Goal: Task Accomplishment & Management: Complete application form

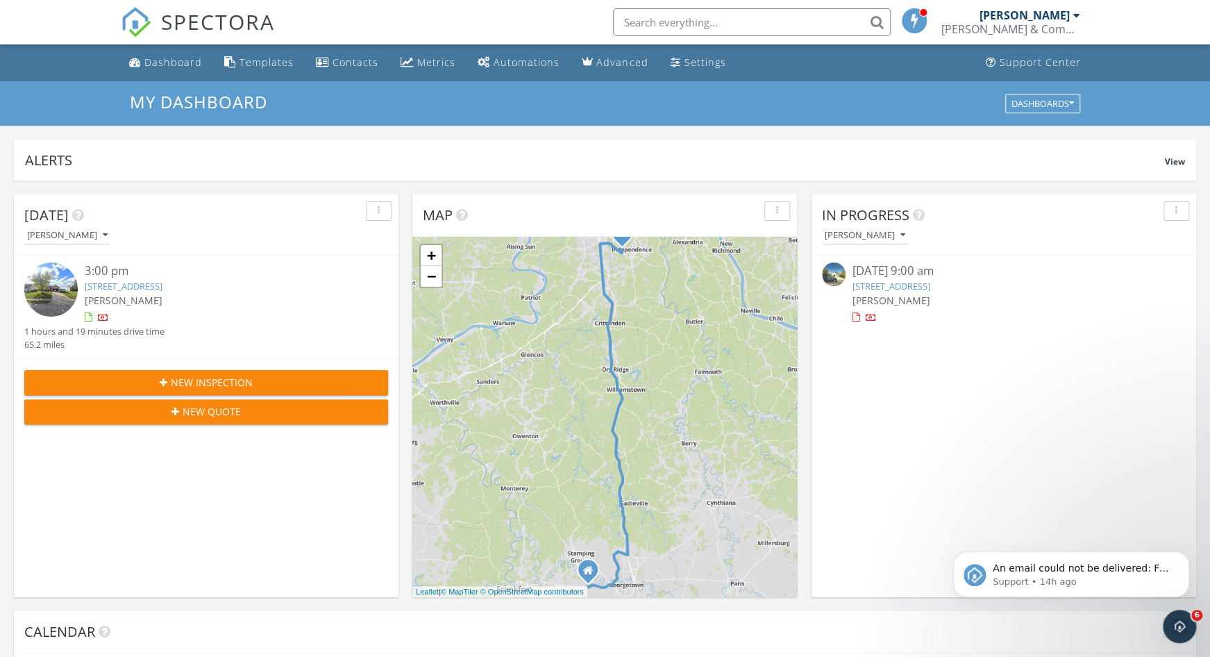
click at [186, 380] on span "New Inspection" at bounding box center [212, 382] width 82 height 15
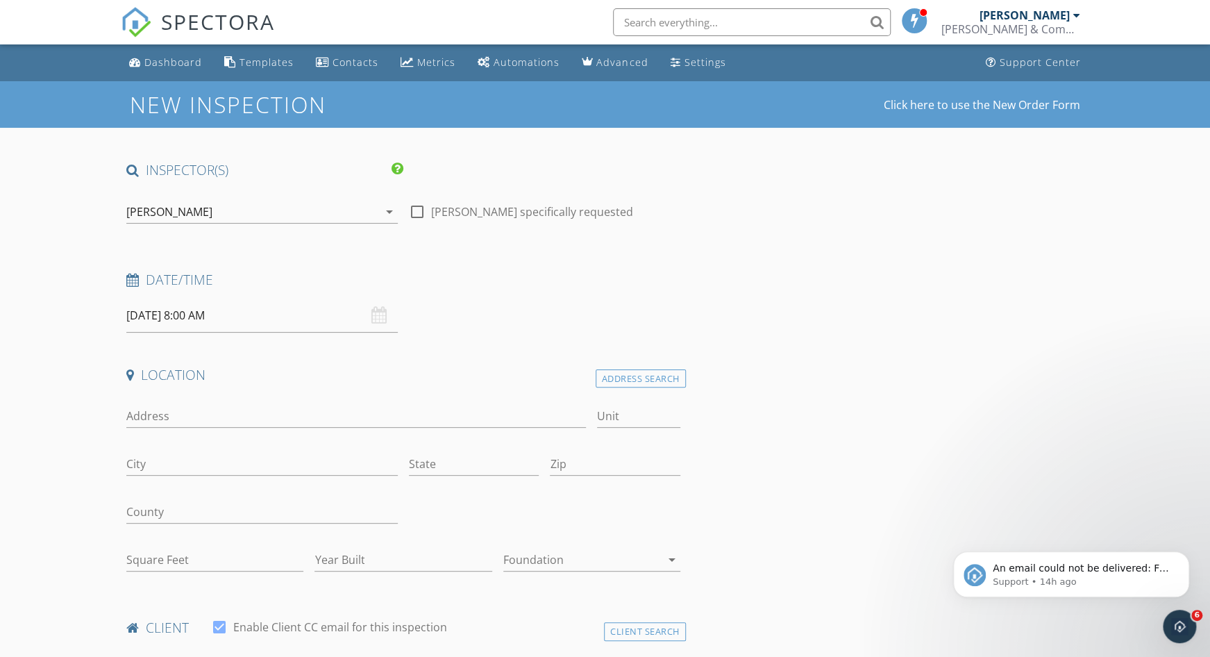
click at [185, 314] on input "09/30/2025 8:00 AM" at bounding box center [261, 315] width 271 height 34
select select "9"
type input "10/02/2025 8:00 AM"
type input "09"
type input "[DATE] 9:00 AM"
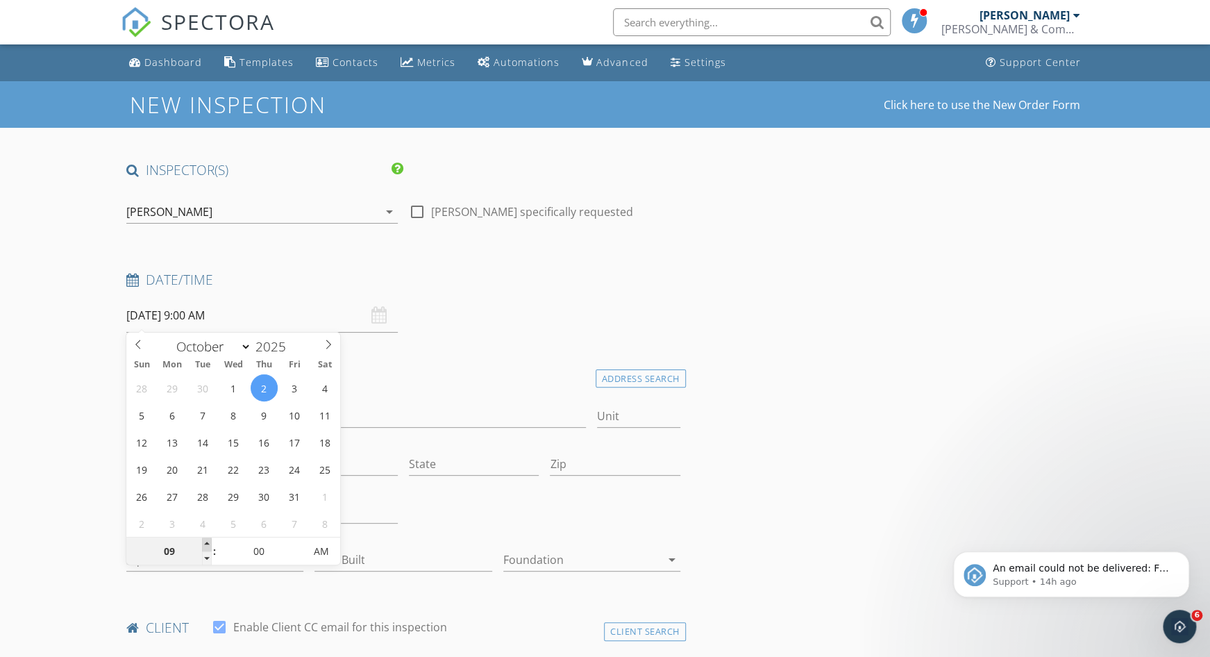
click at [209, 541] on span at bounding box center [207, 544] width 10 height 14
click at [449, 504] on div at bounding box center [544, 513] width 283 height 48
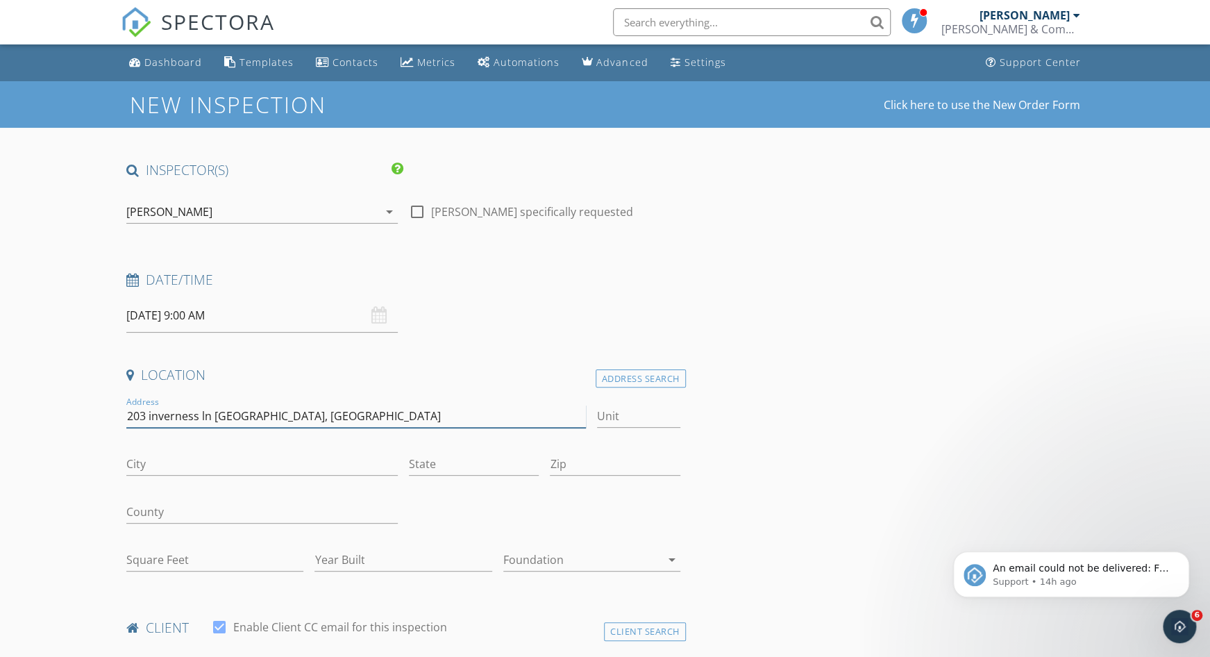
drag, startPoint x: 215, startPoint y: 410, endPoint x: 309, endPoint y: 412, distance: 93.7
click at [309, 412] on input "203 inverness ln winchester, ky" at bounding box center [355, 416] width 459 height 23
type input "[STREET_ADDRESS]"
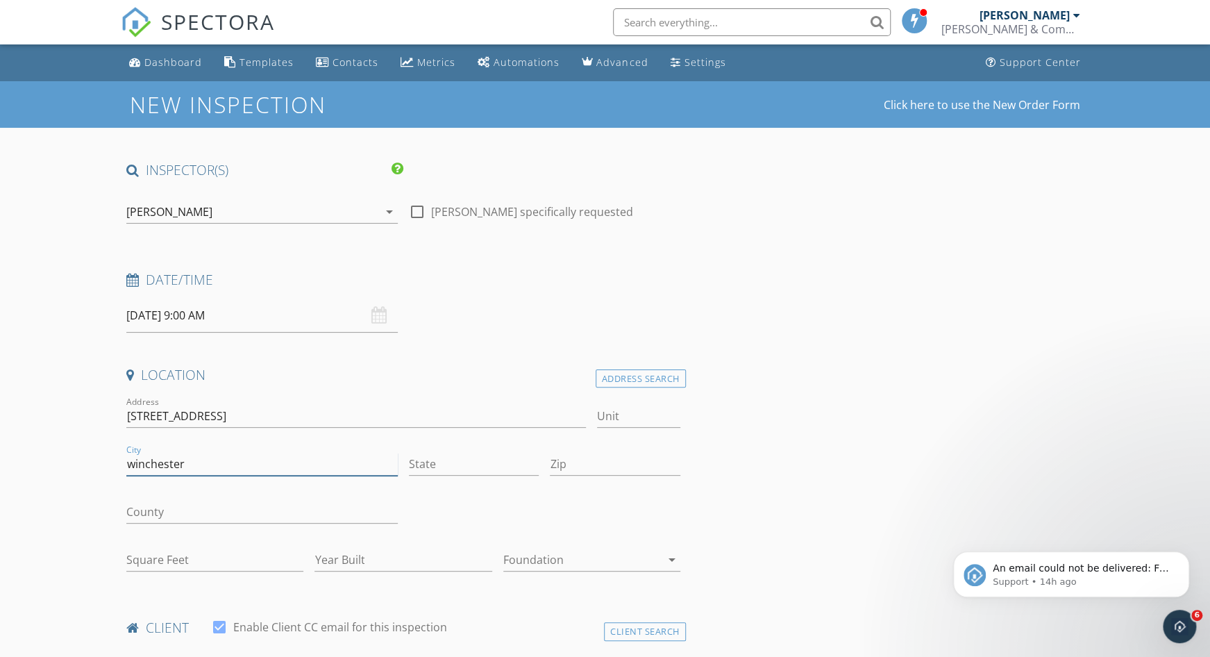
type input "winchester"
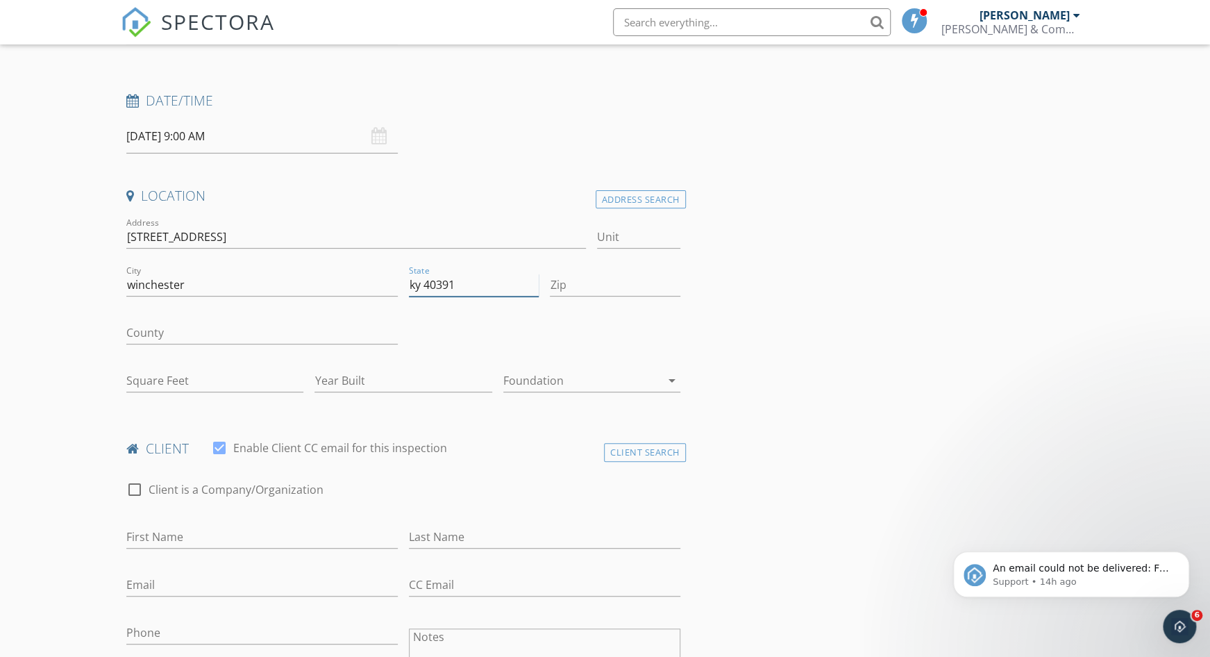
scroll to position [180, 0]
type input "ky 40391"
type input "[PERSON_NAME]"
click at [183, 384] on input "Square Feet" at bounding box center [214, 379] width 177 height 23
type input "1900"
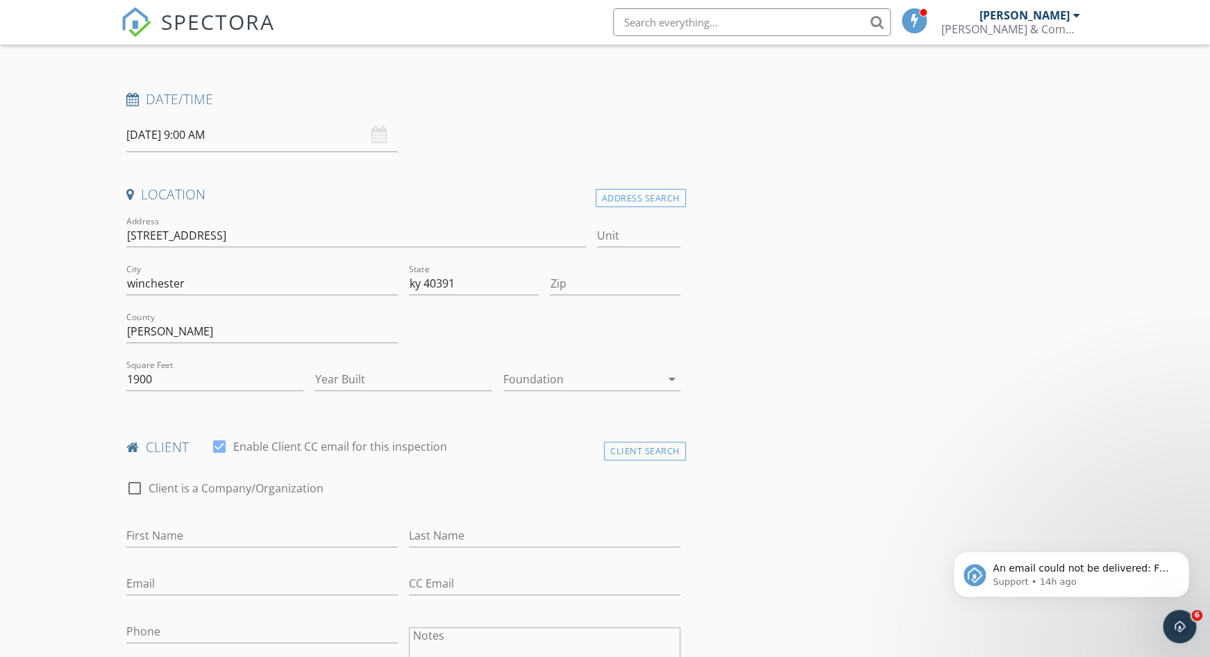
click at [515, 496] on div "check_box_outline_blank Client is a Company/Organization" at bounding box center [402, 495] width 553 height 36
drag, startPoint x: 426, startPoint y: 282, endPoint x: 515, endPoint y: 281, distance: 88.8
click at [515, 281] on input "ky 40391" at bounding box center [474, 283] width 130 height 23
type input "ky"
type input "40391"
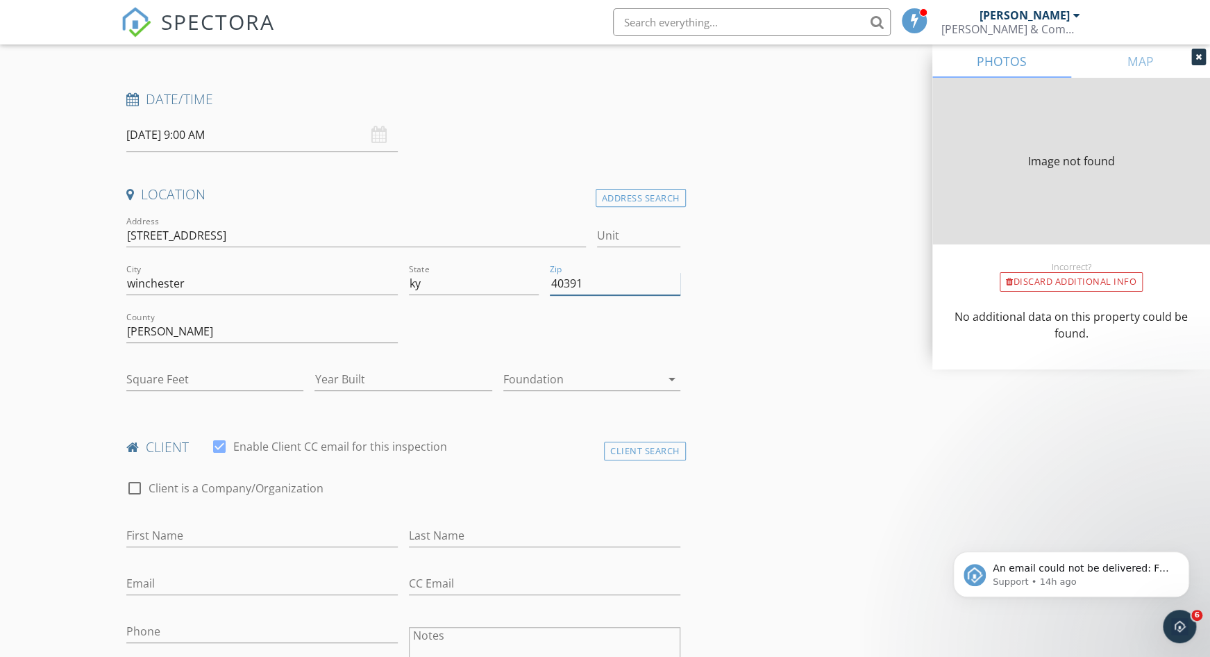
type input "1935"
type input "2004"
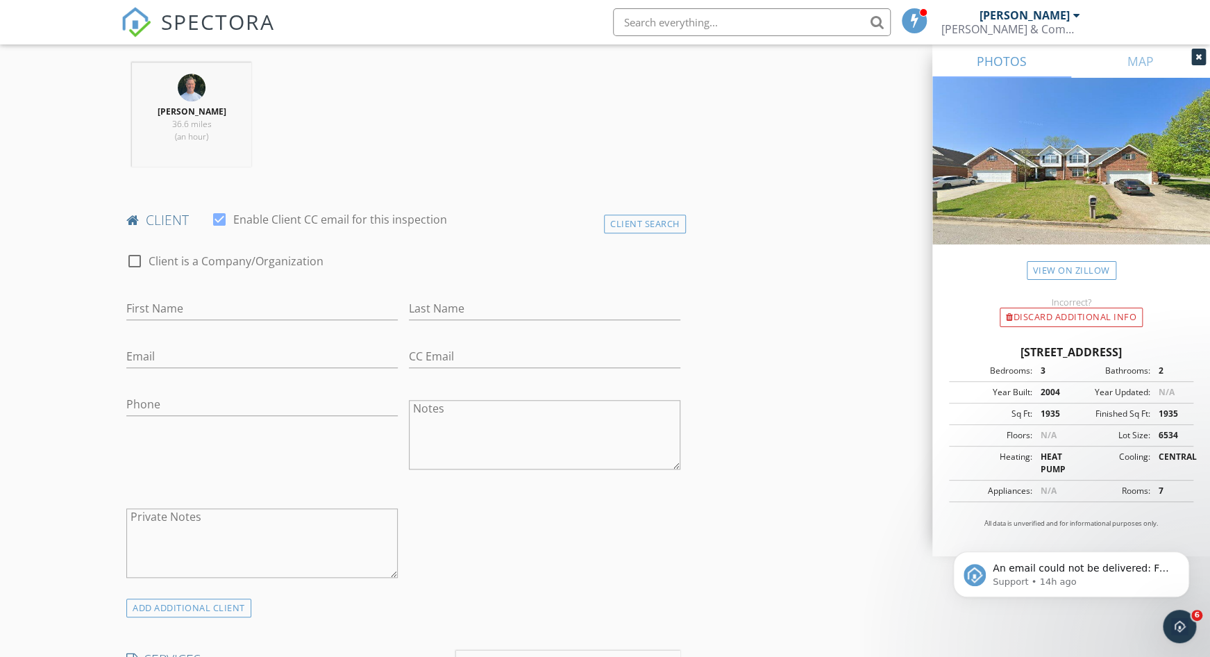
scroll to position [534, 0]
type input "40391"
type input "[PERSON_NAME]"
type input "[EMAIL_ADDRESS][DOMAIN_NAME]"
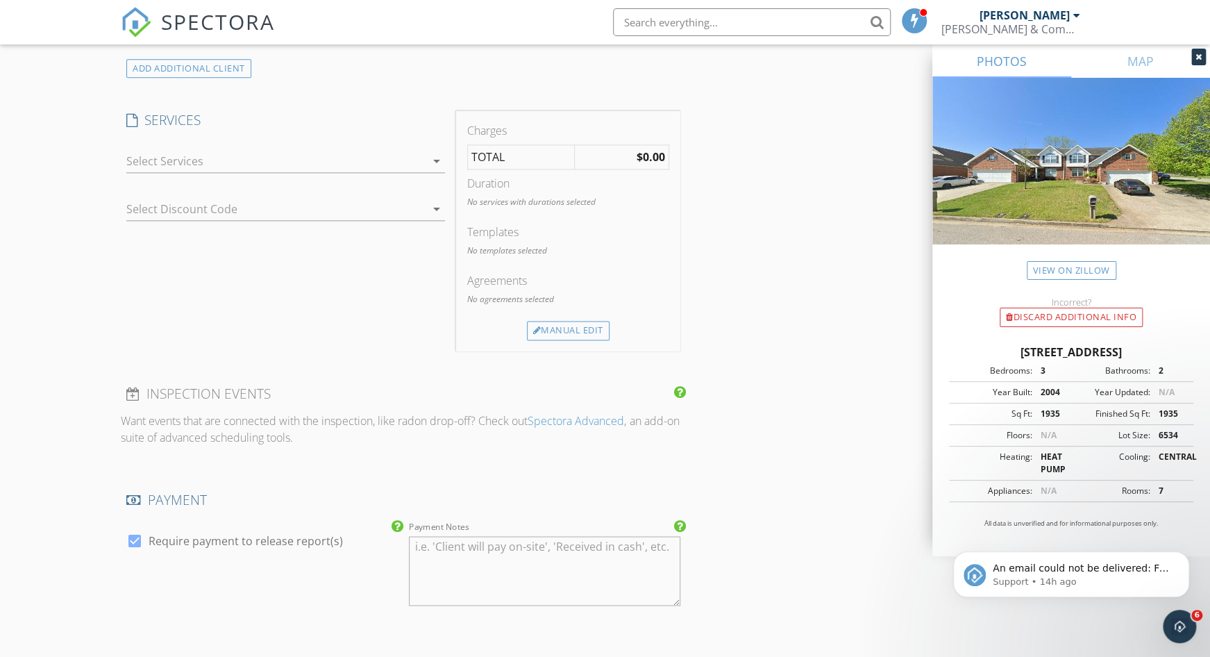
scroll to position [1076, 0]
type input "[PHONE_NUMBER]"
click at [330, 162] on div at bounding box center [275, 158] width 298 height 22
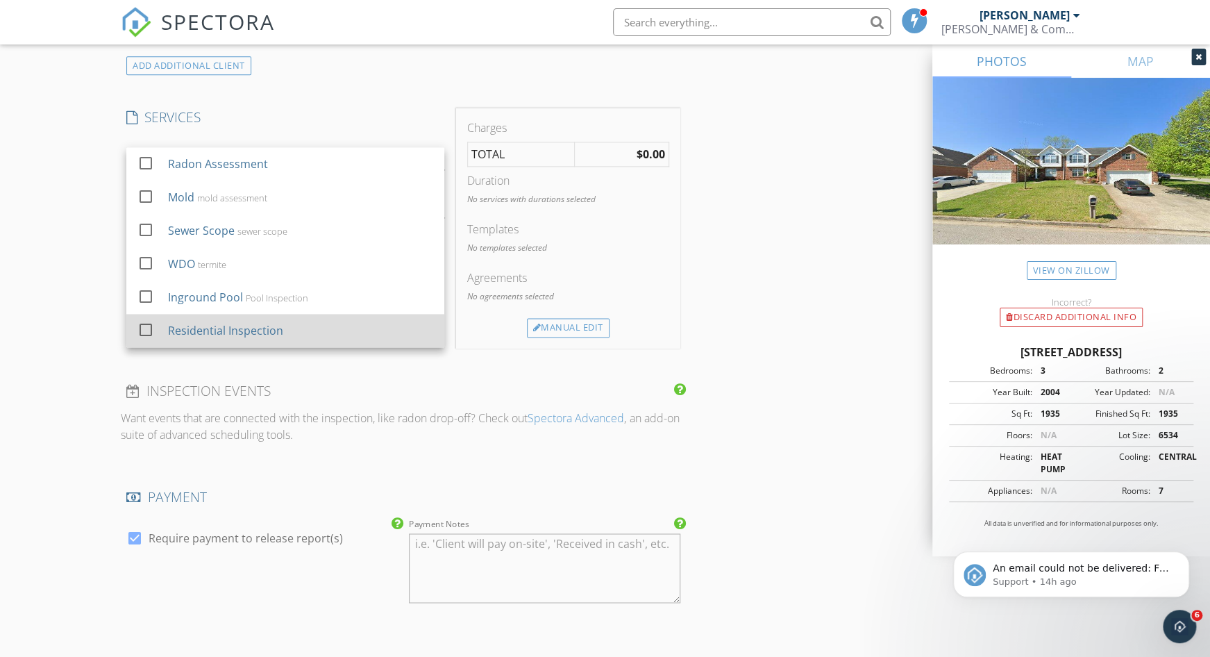
click at [191, 327] on div "Residential Inspection" at bounding box center [225, 330] width 115 height 17
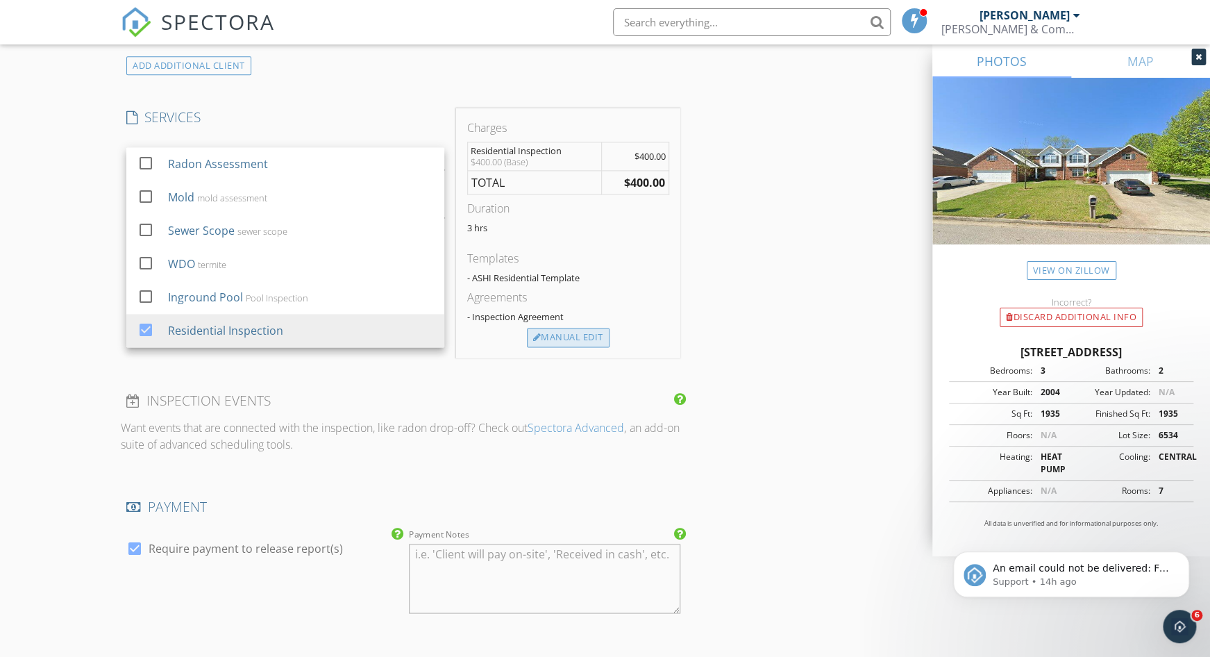
click at [580, 328] on div "Manual Edit" at bounding box center [568, 337] width 83 height 19
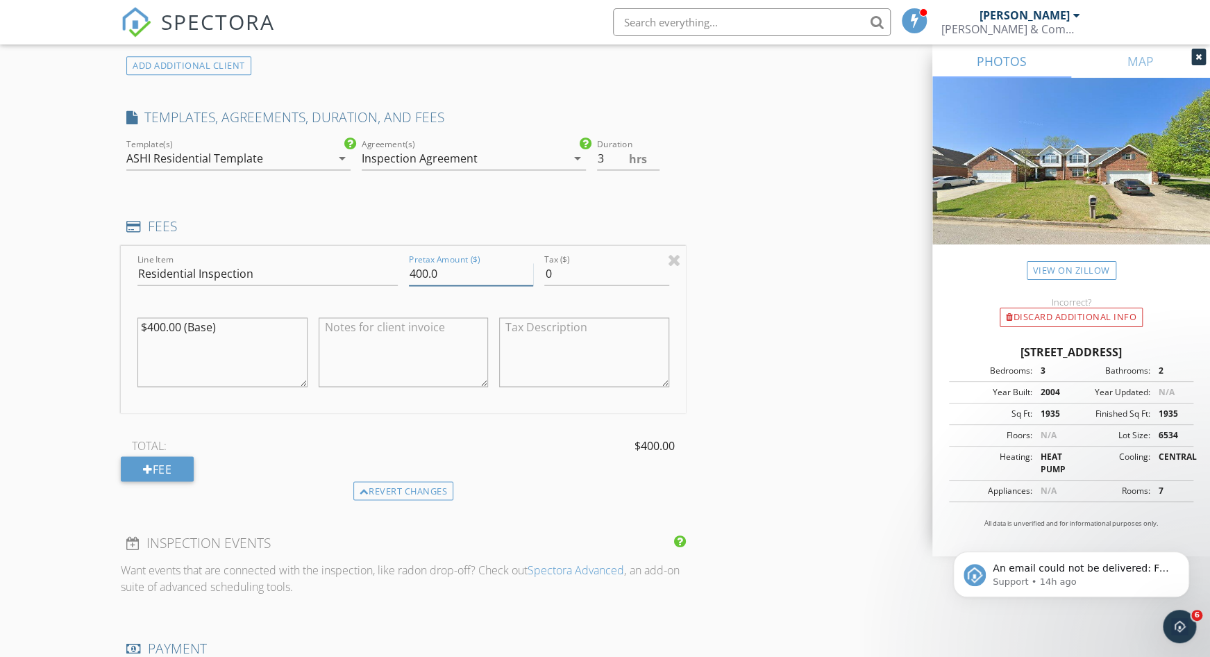
click at [411, 267] on input "400.0" at bounding box center [471, 273] width 124 height 23
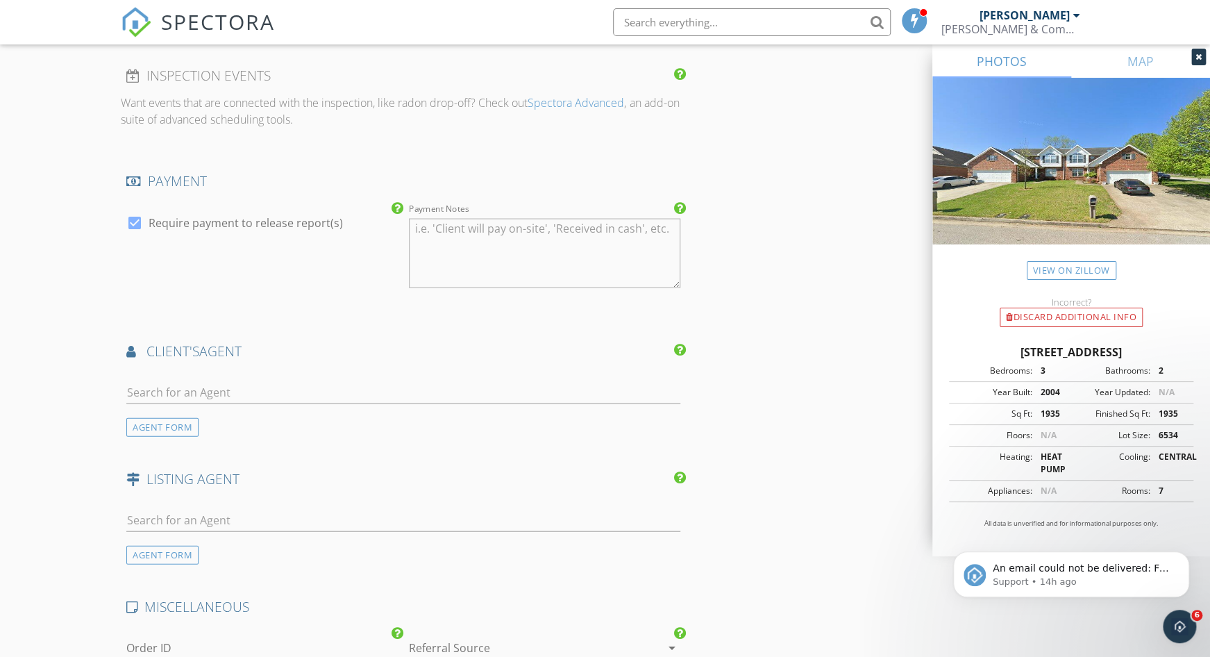
scroll to position [1544, 0]
type input "300.0"
click at [523, 230] on textarea "Payment Notes" at bounding box center [544, 251] width 271 height 69
type textarea "Client will remit payment upon completion of the inspection."
click at [237, 392] on input "text" at bounding box center [402, 391] width 553 height 23
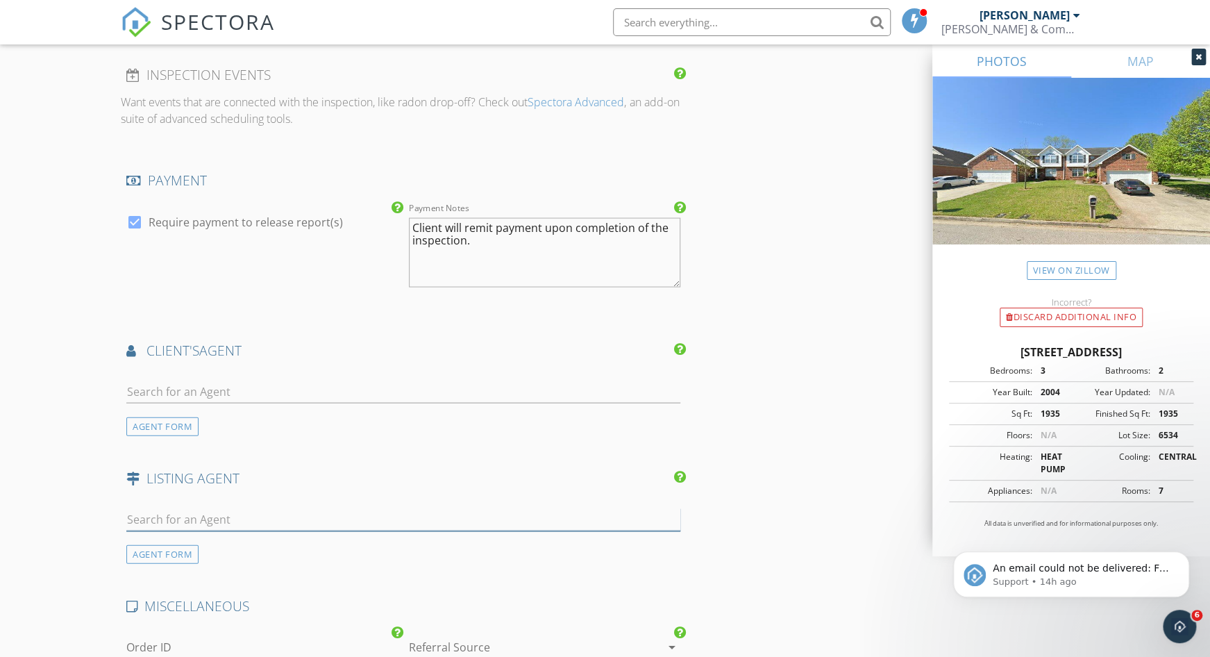
click at [194, 507] on input "text" at bounding box center [402, 518] width 553 height 23
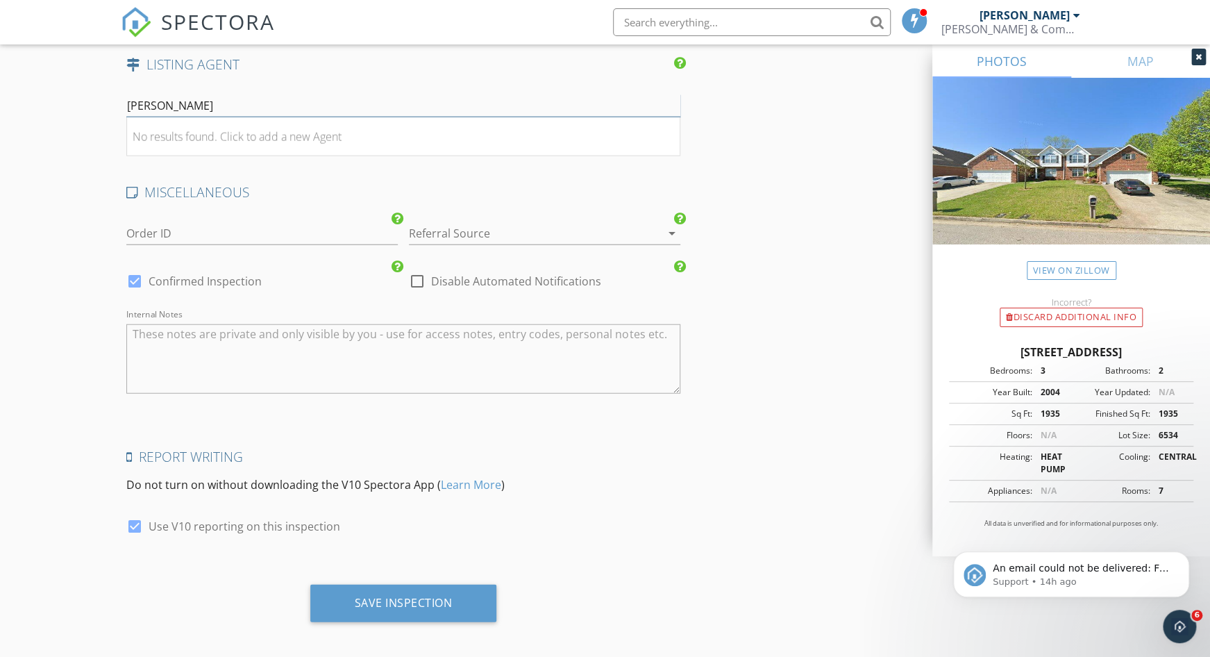
scroll to position [1956, 0]
type input "Kristey Wood"
click at [451, 236] on div "Referral Source arrow_drop_down" at bounding box center [544, 234] width 271 height 23
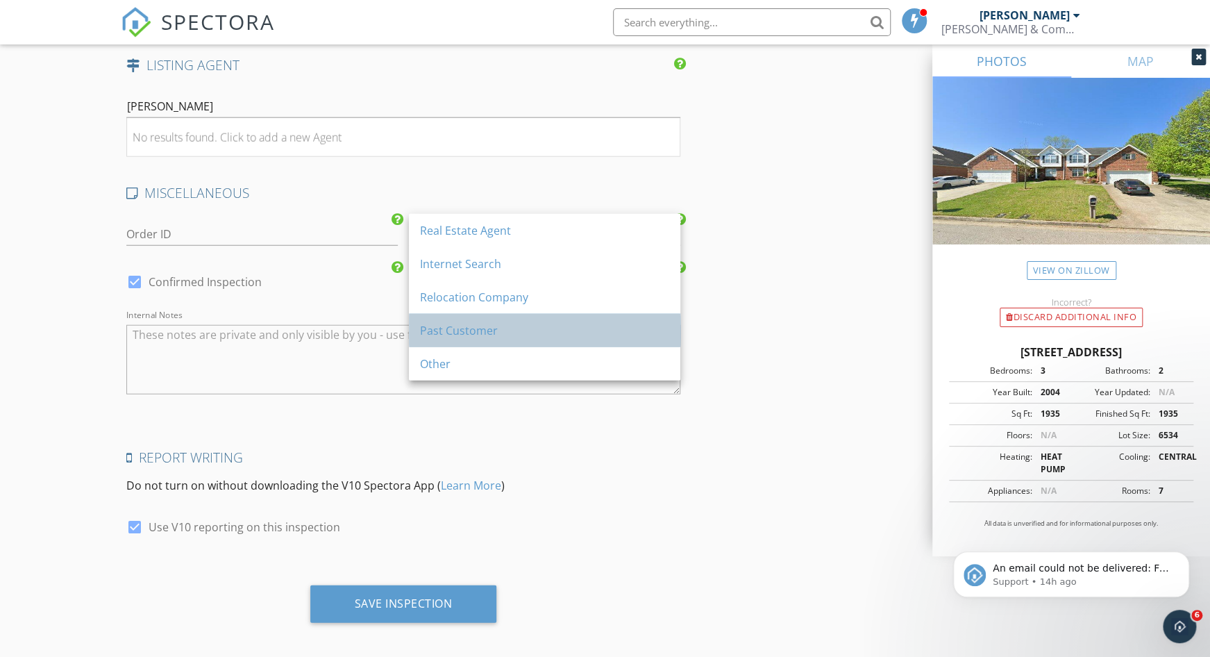
click at [495, 337] on div "Past Customer" at bounding box center [544, 330] width 249 height 17
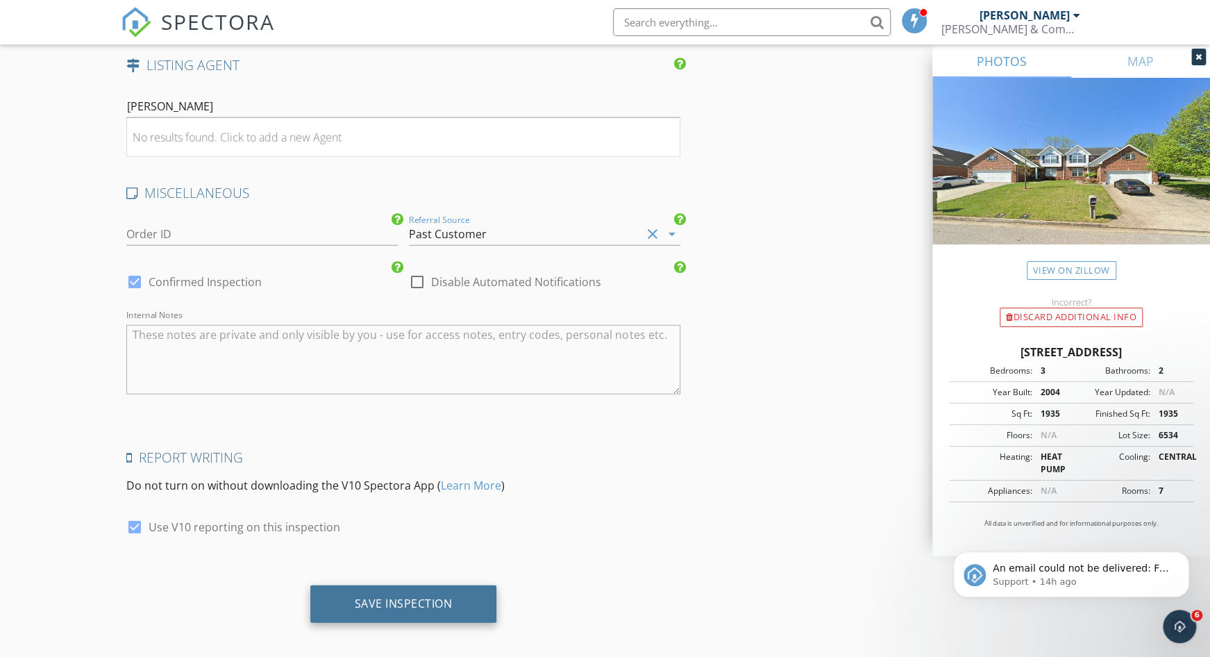
click at [387, 601] on div "Save Inspection" at bounding box center [403, 603] width 187 height 37
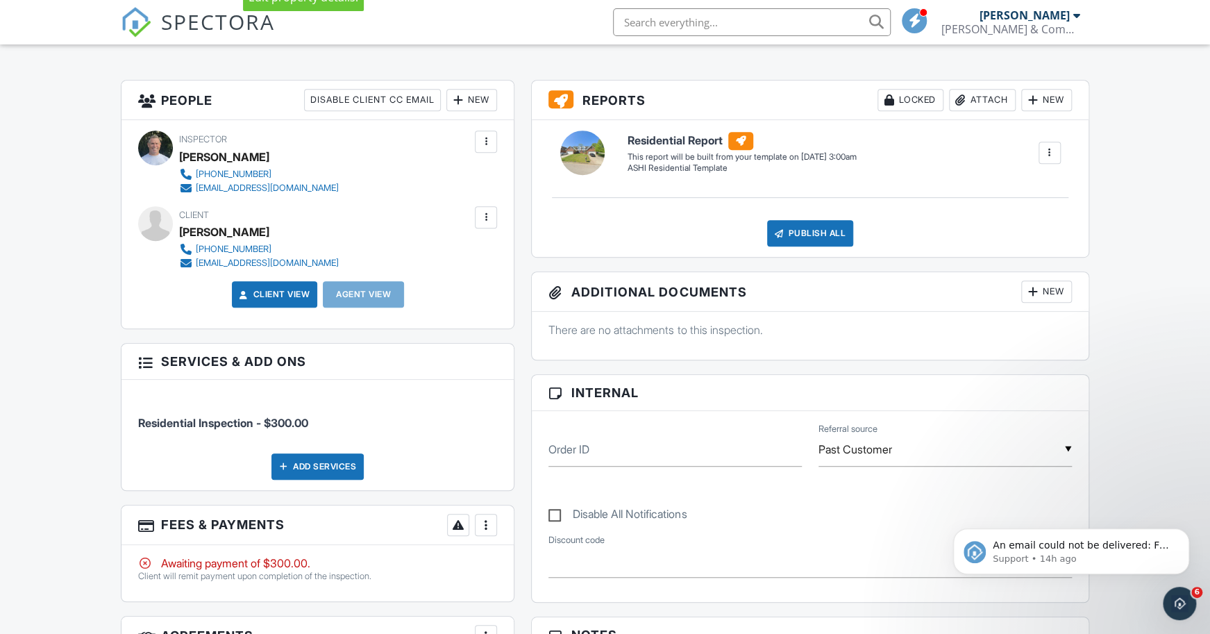
scroll to position [332, 0]
